Goal: Navigation & Orientation: Find specific page/section

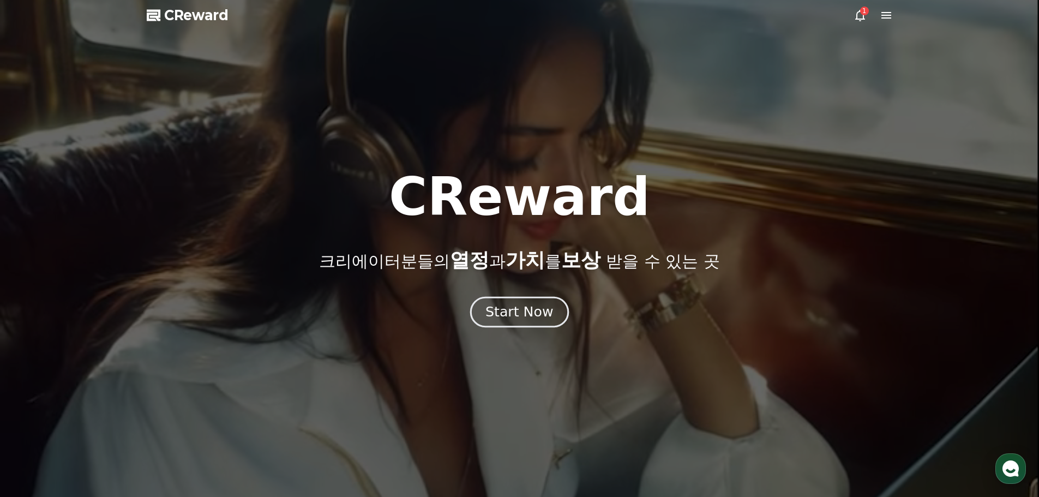
click at [535, 314] on div "Start Now" at bounding box center [519, 312] width 68 height 19
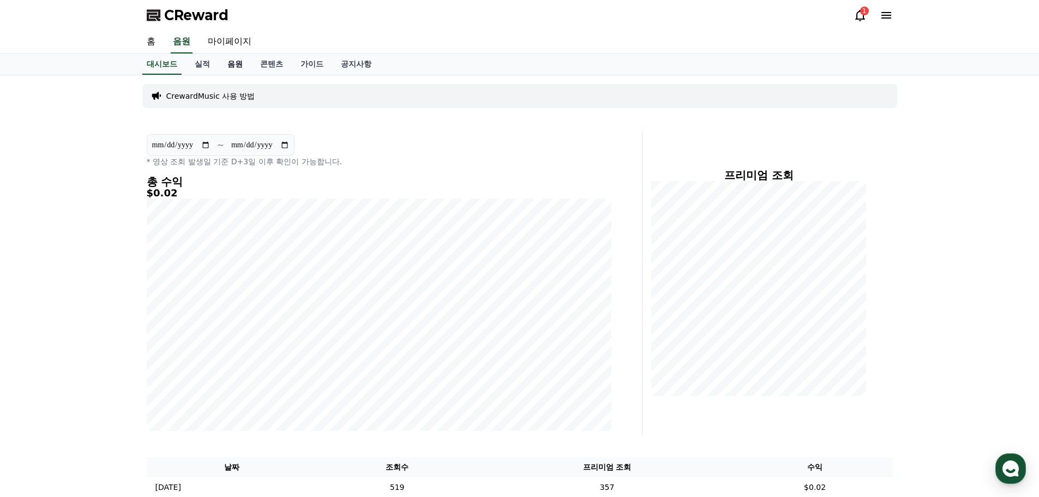
click at [233, 64] on link "음원" at bounding box center [235, 64] width 33 height 21
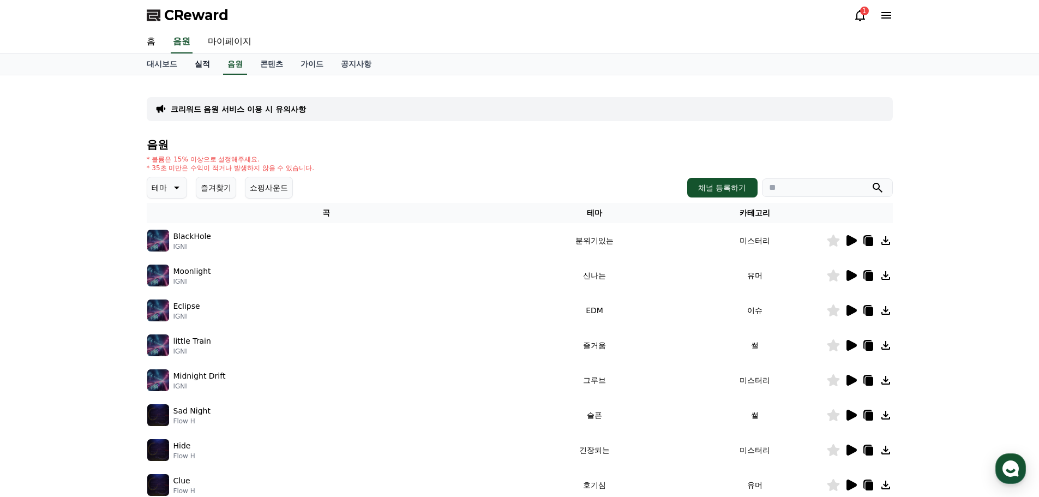
click at [197, 65] on link "실적" at bounding box center [202, 64] width 33 height 21
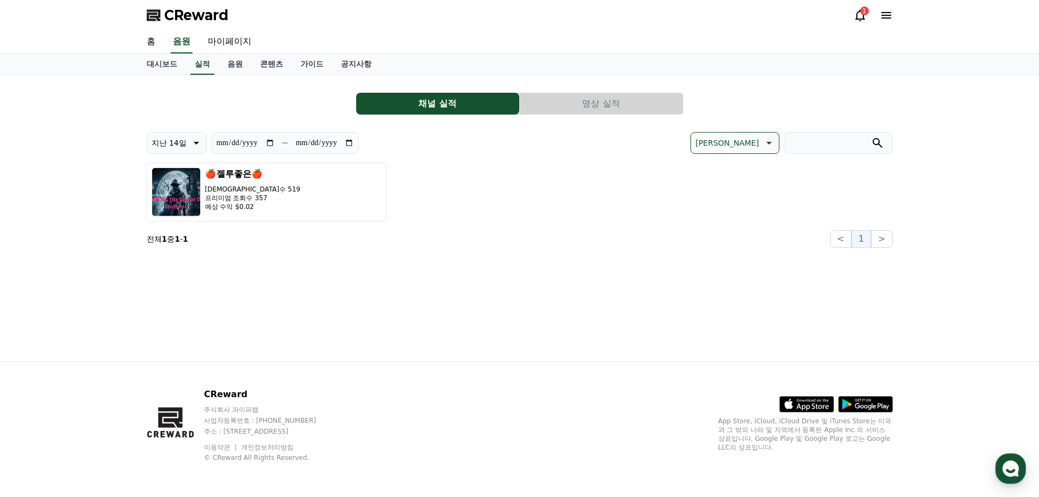
click at [597, 112] on button "영상 실적" at bounding box center [601, 104] width 163 height 22
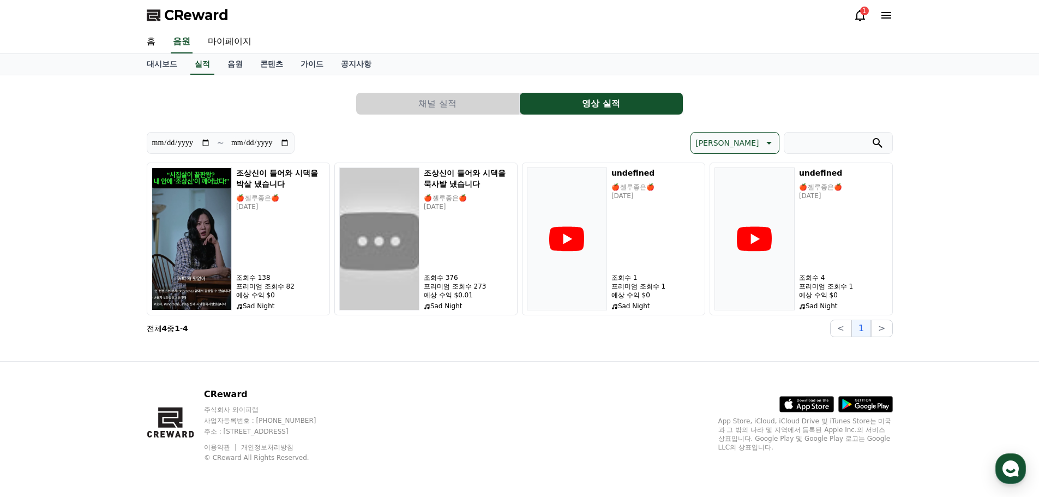
click at [451, 105] on button "채널 실적" at bounding box center [437, 104] width 163 height 22
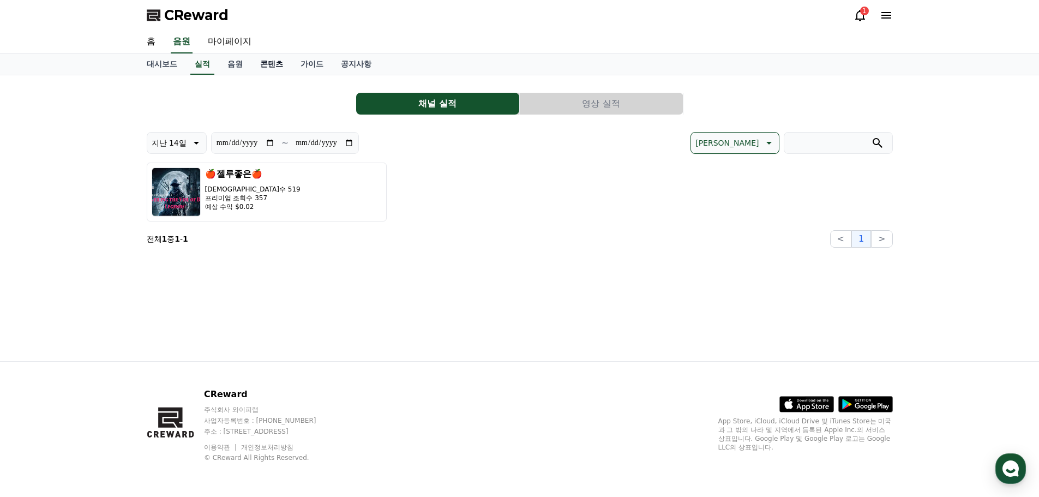
click at [272, 63] on link "콘텐츠" at bounding box center [271, 64] width 40 height 21
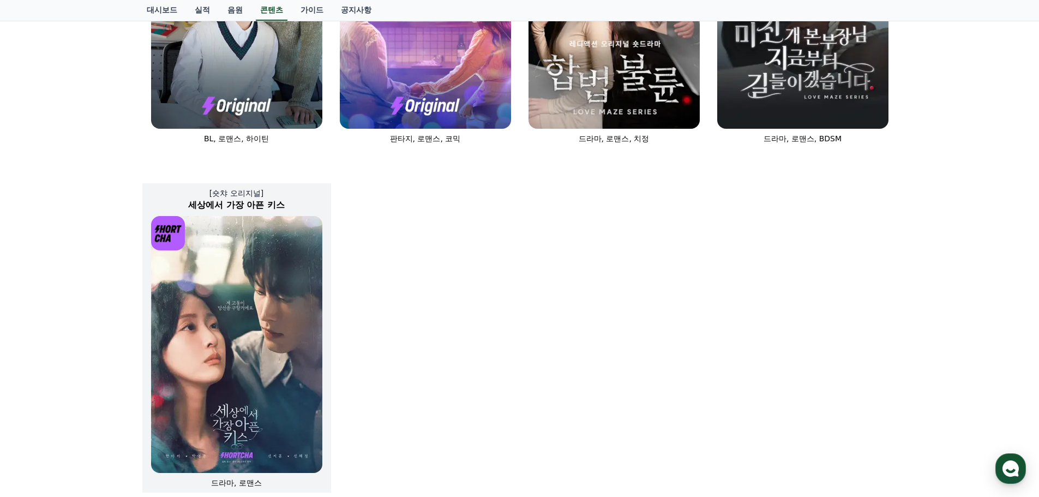
scroll to position [709, 0]
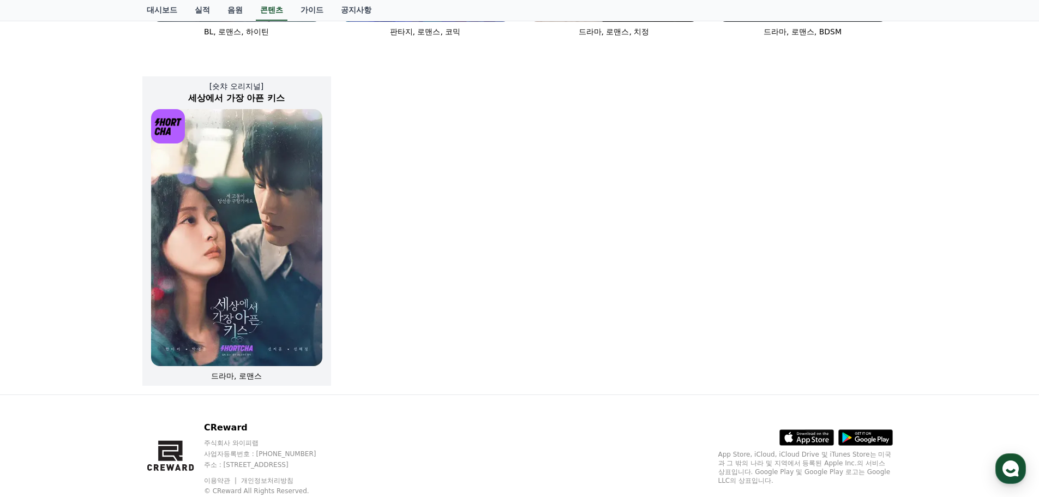
click at [249, 243] on img at bounding box center [236, 237] width 171 height 257
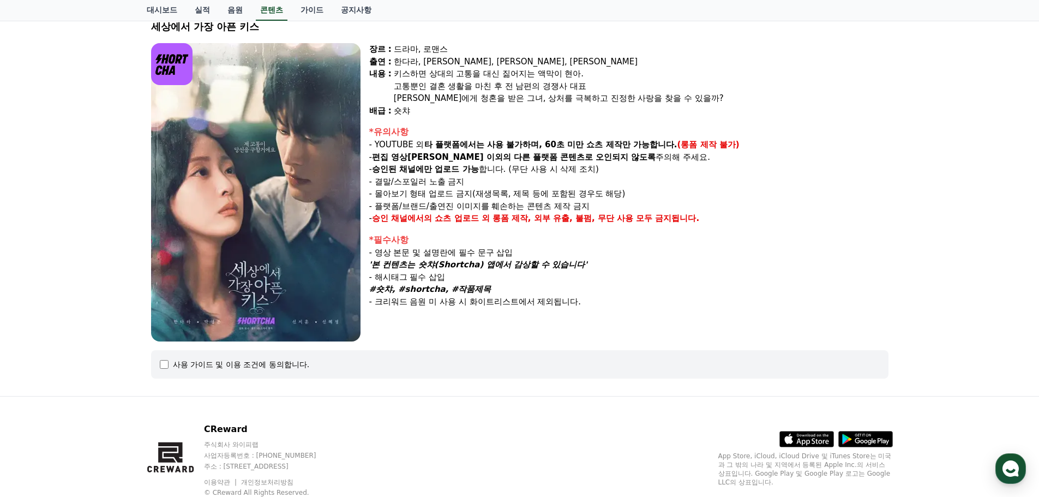
scroll to position [54, 0]
